Goal: Information Seeking & Learning: Learn about a topic

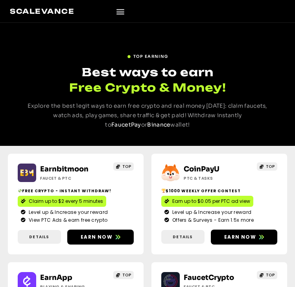
scroll to position [118, 0]
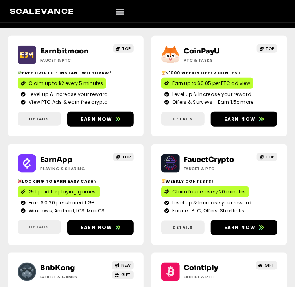
click at [42, 227] on span "Details" at bounding box center [39, 227] width 20 height 6
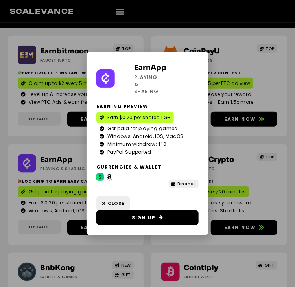
click at [237, 180] on div "EarnApp Playing & Sharing Earning preview Earn $0.20 per shared 1 GB Get paid f…" at bounding box center [147, 143] width 295 height 287
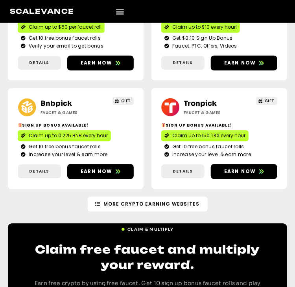
scroll to position [393, 0]
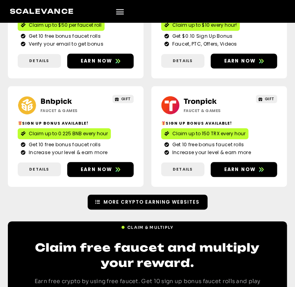
click at [163, 201] on span "More Crypto Earning Websites" at bounding box center [152, 202] width 96 height 7
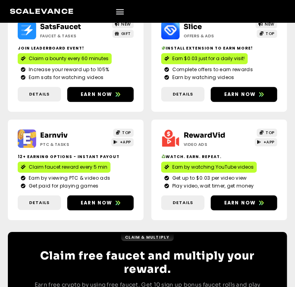
scroll to position [472, 0]
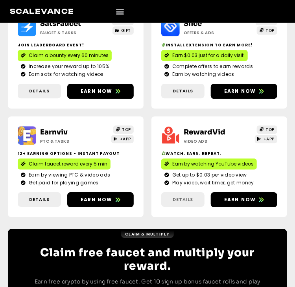
click at [187, 205] on link "Details" at bounding box center [182, 199] width 43 height 15
click at [186, 200] on span "Details" at bounding box center [183, 199] width 20 height 7
click at [180, 198] on span "Details" at bounding box center [183, 199] width 20 height 7
